Goal: Check status: Check status

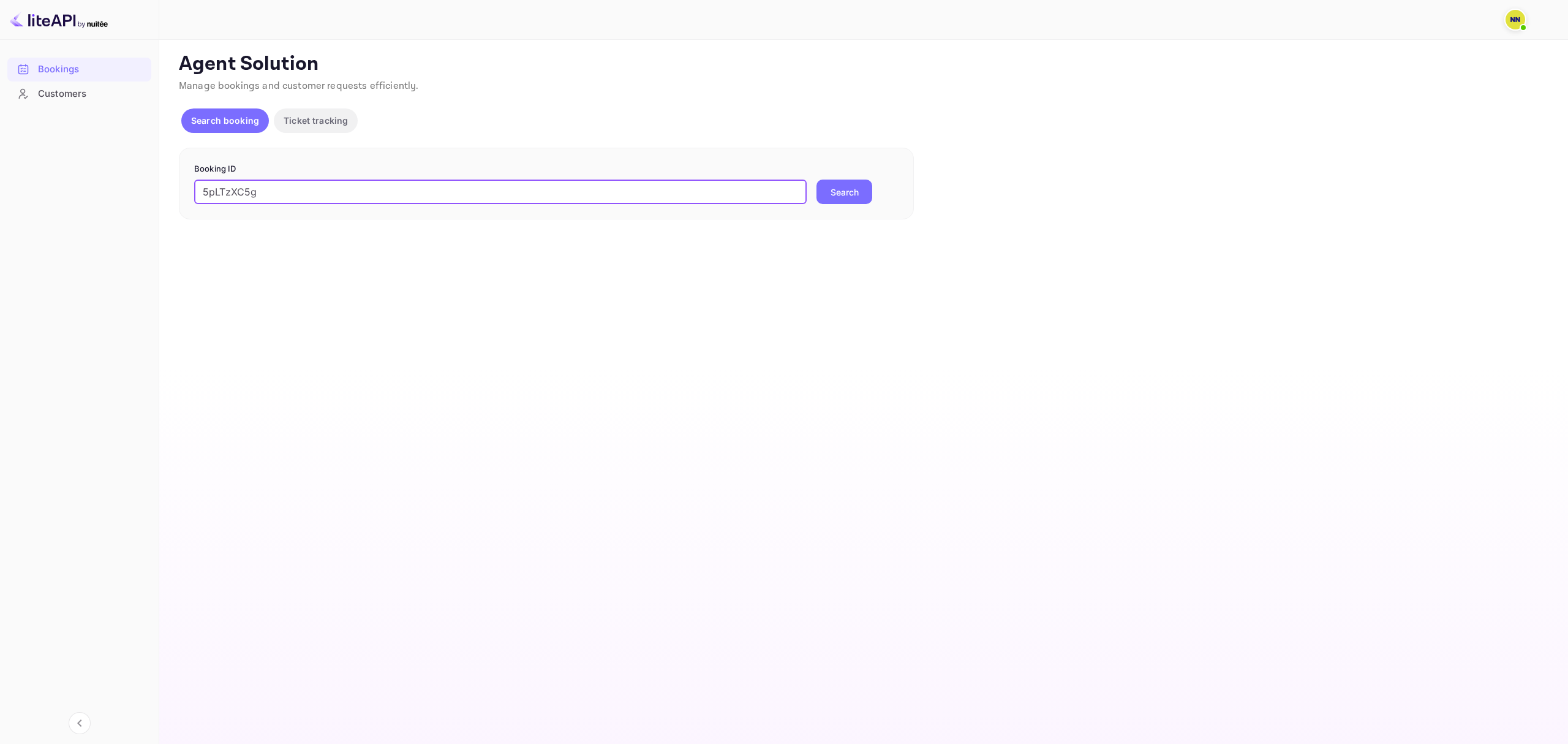
type input "5pLTzXC5g"
click at [863, 190] on button "Search" at bounding box center [844, 192] width 56 height 24
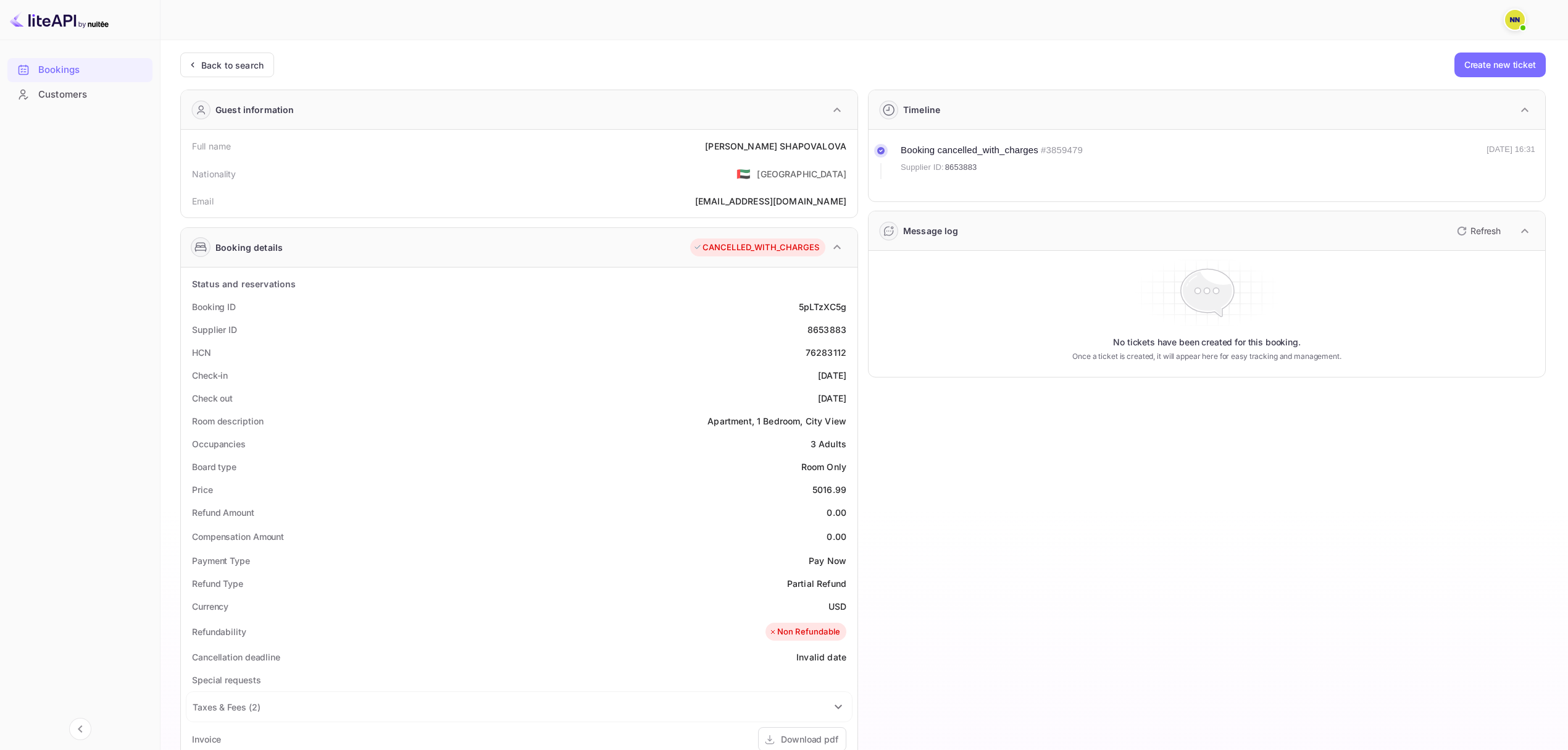
click at [1518, 107] on icon "button" at bounding box center [1524, 110] width 15 height 15
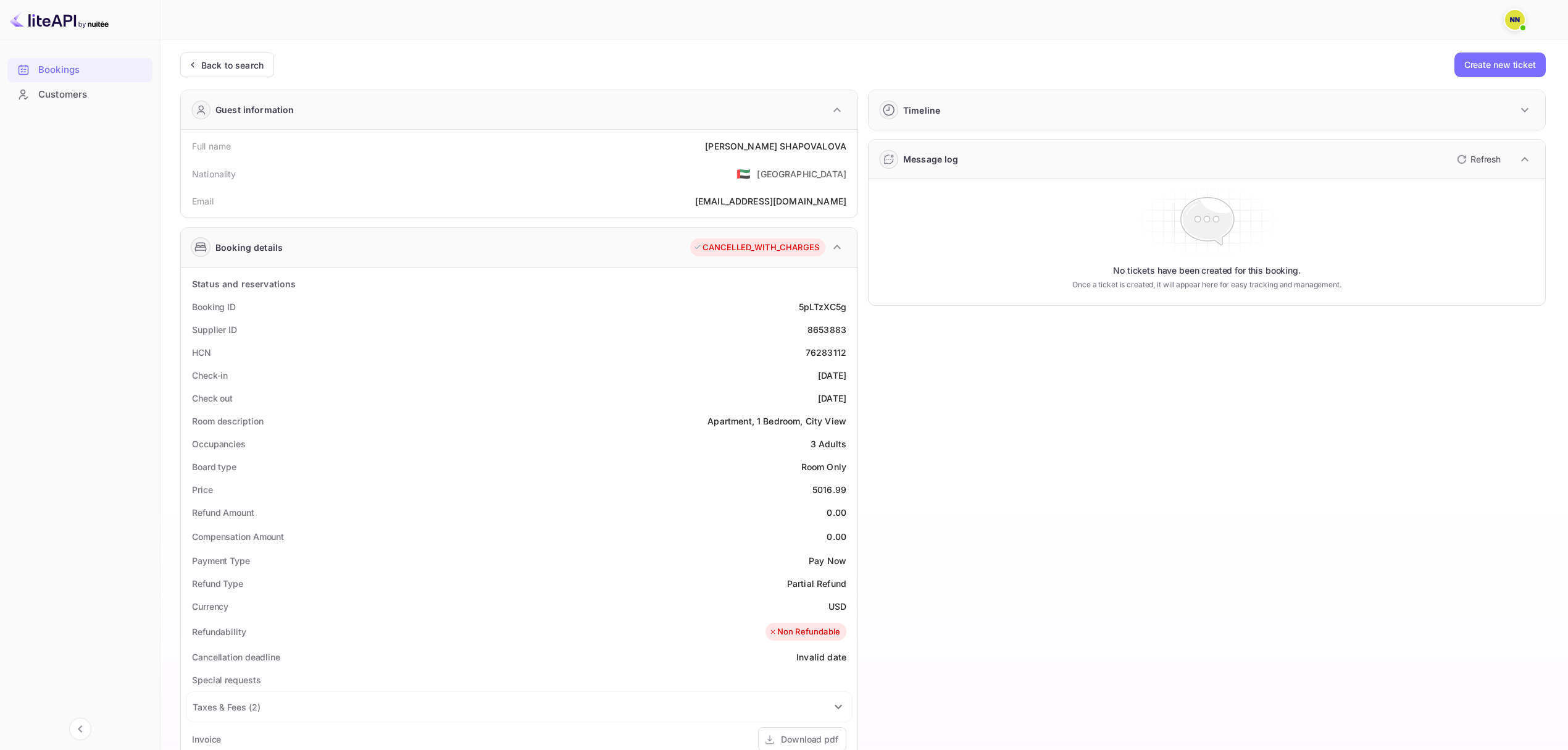
click at [1518, 107] on icon "button" at bounding box center [1524, 110] width 15 height 15
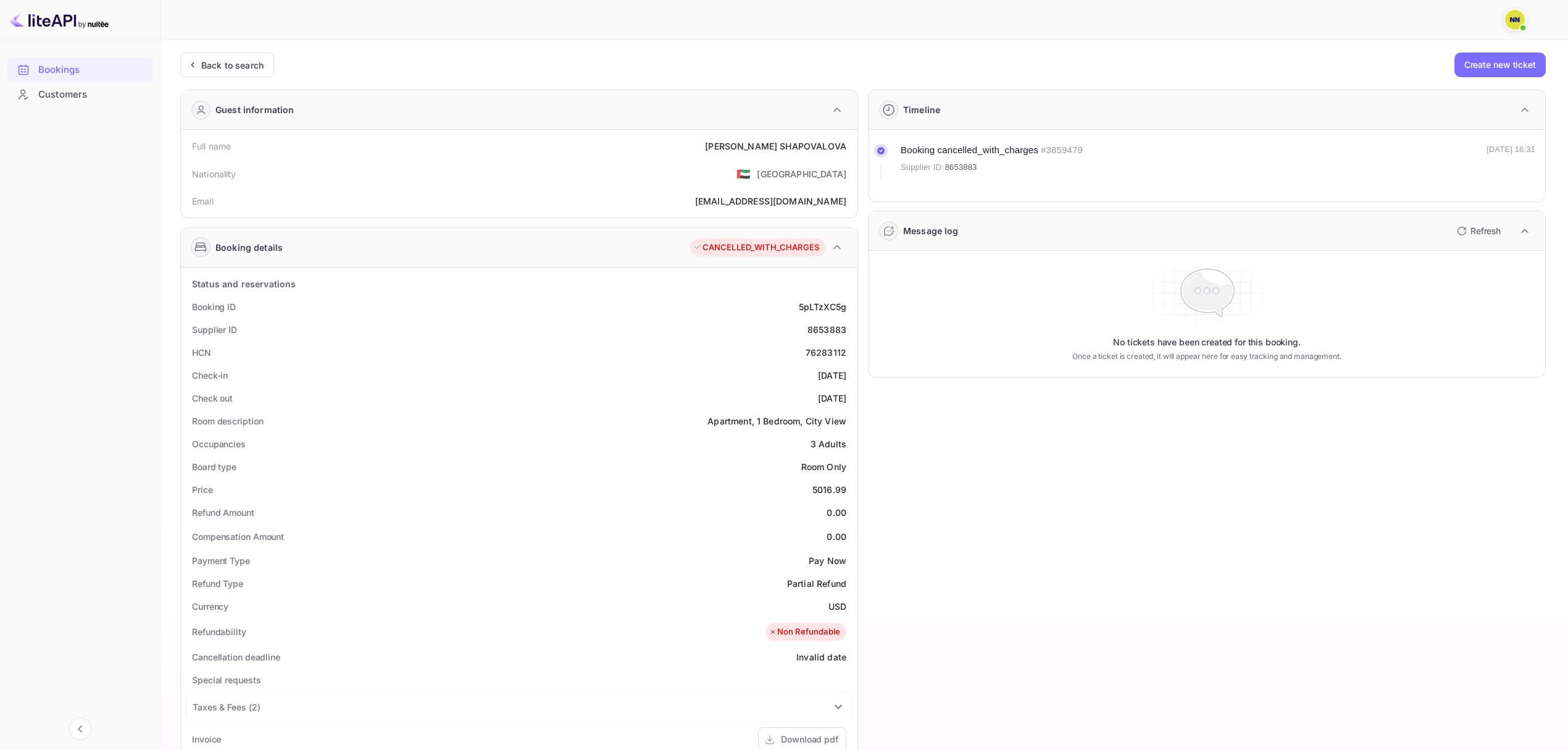
click at [1522, 232] on icon "button" at bounding box center [1524, 231] width 8 height 5
click at [1521, 235] on icon "button" at bounding box center [1524, 231] width 15 height 15
click at [1484, 230] on p "Refresh" at bounding box center [1484, 230] width 30 height 13
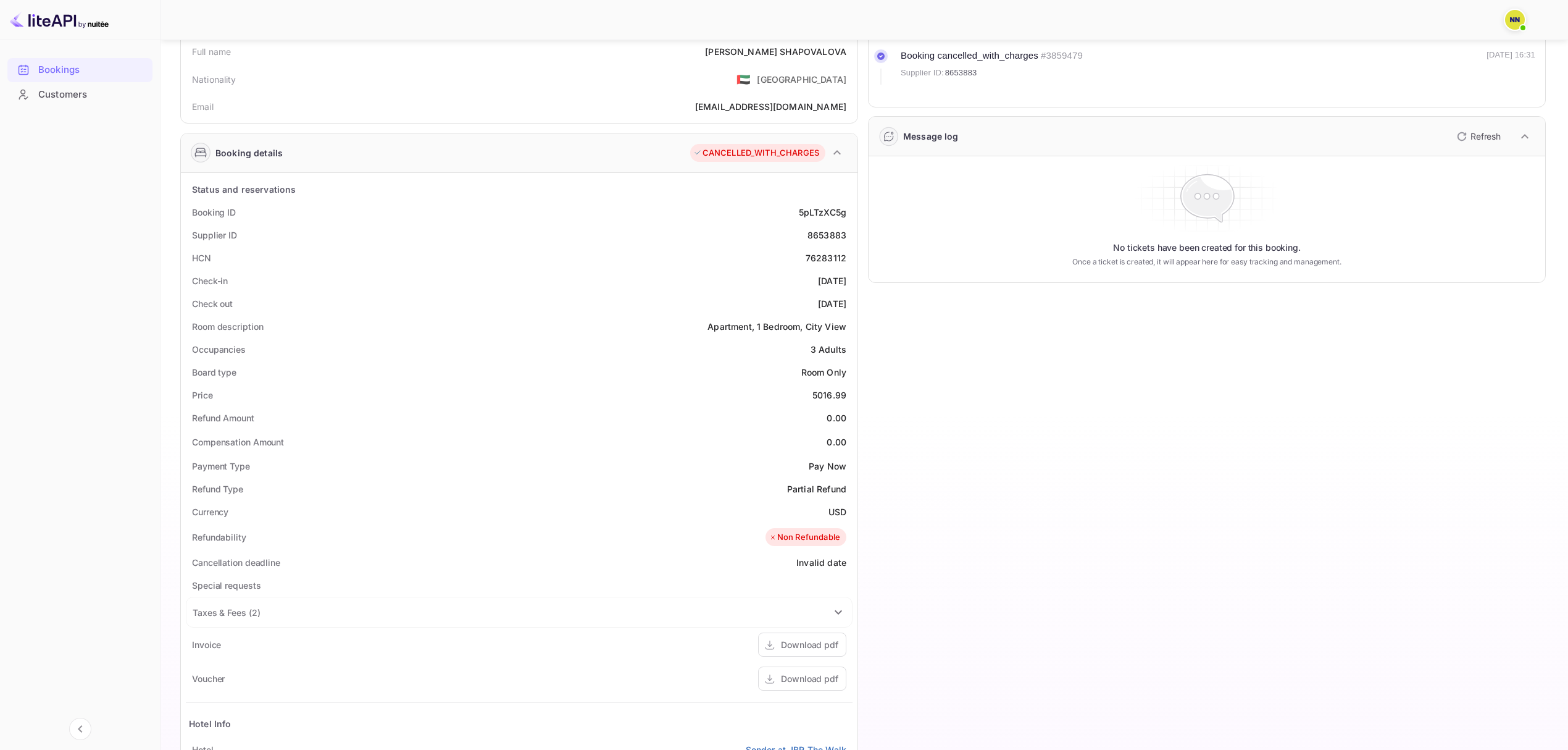
scroll to position [55, 0]
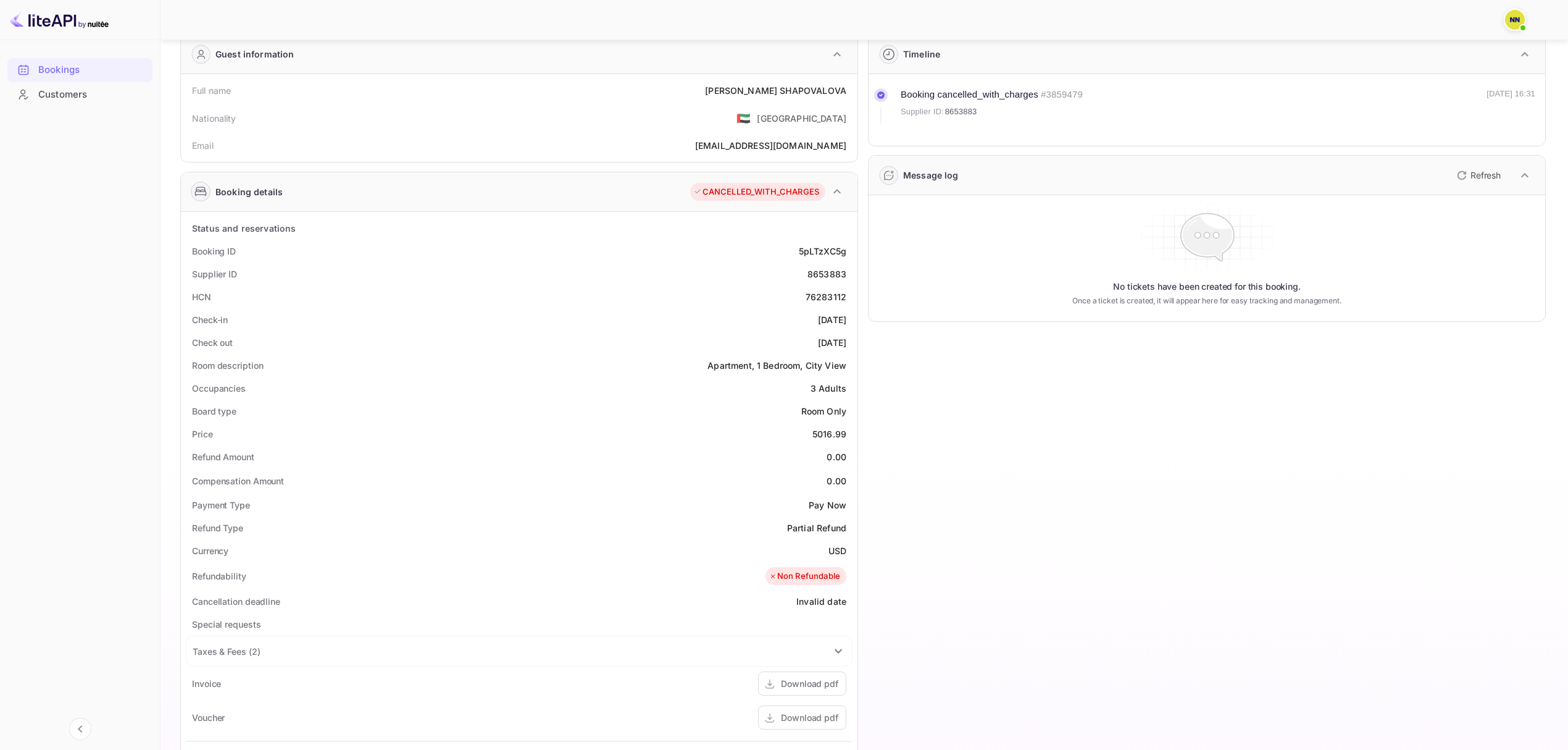
click at [838, 195] on icon "button" at bounding box center [836, 191] width 15 height 15
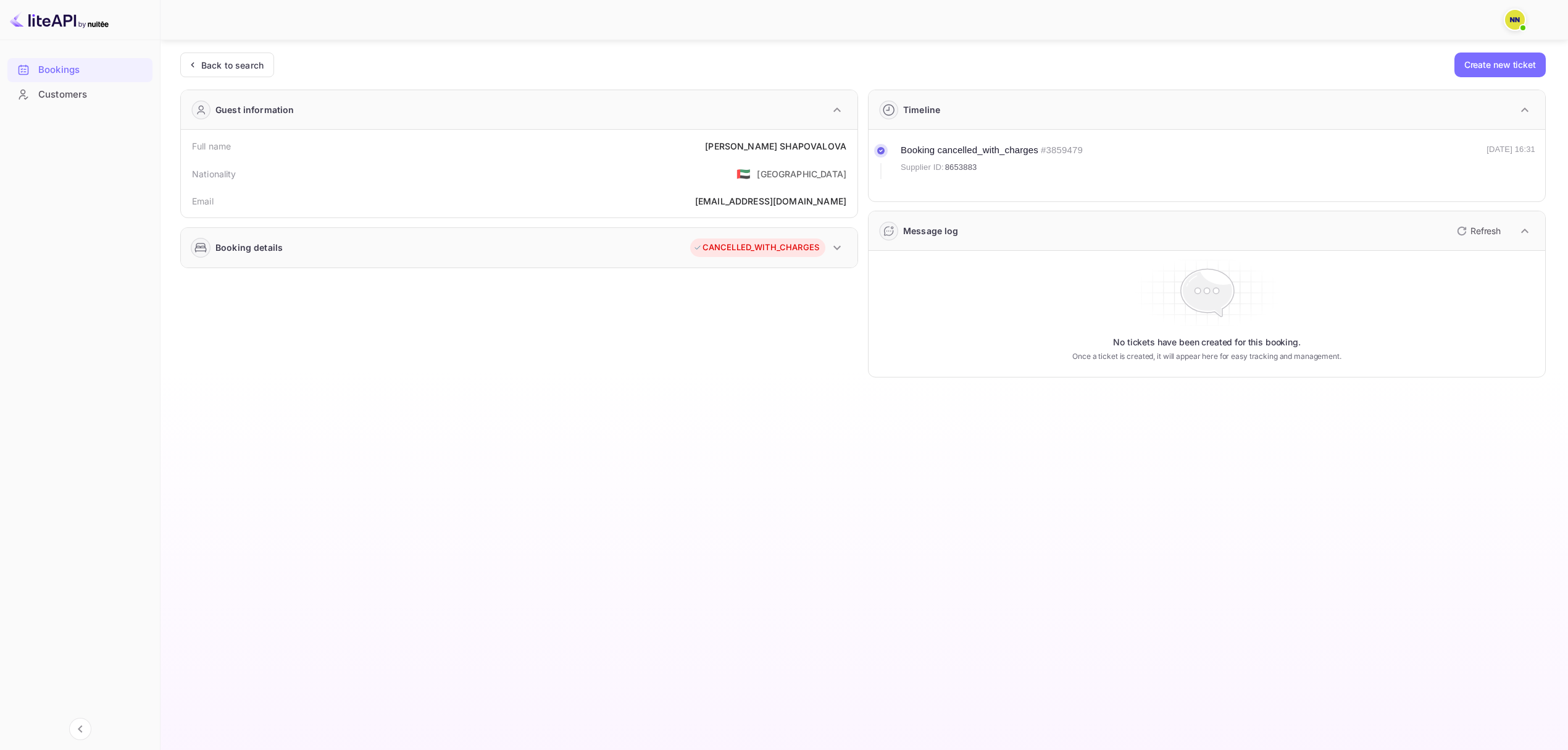
scroll to position [0, 0]
click at [841, 245] on icon "button" at bounding box center [842, 247] width 15 height 15
